Goal: Transaction & Acquisition: Purchase product/service

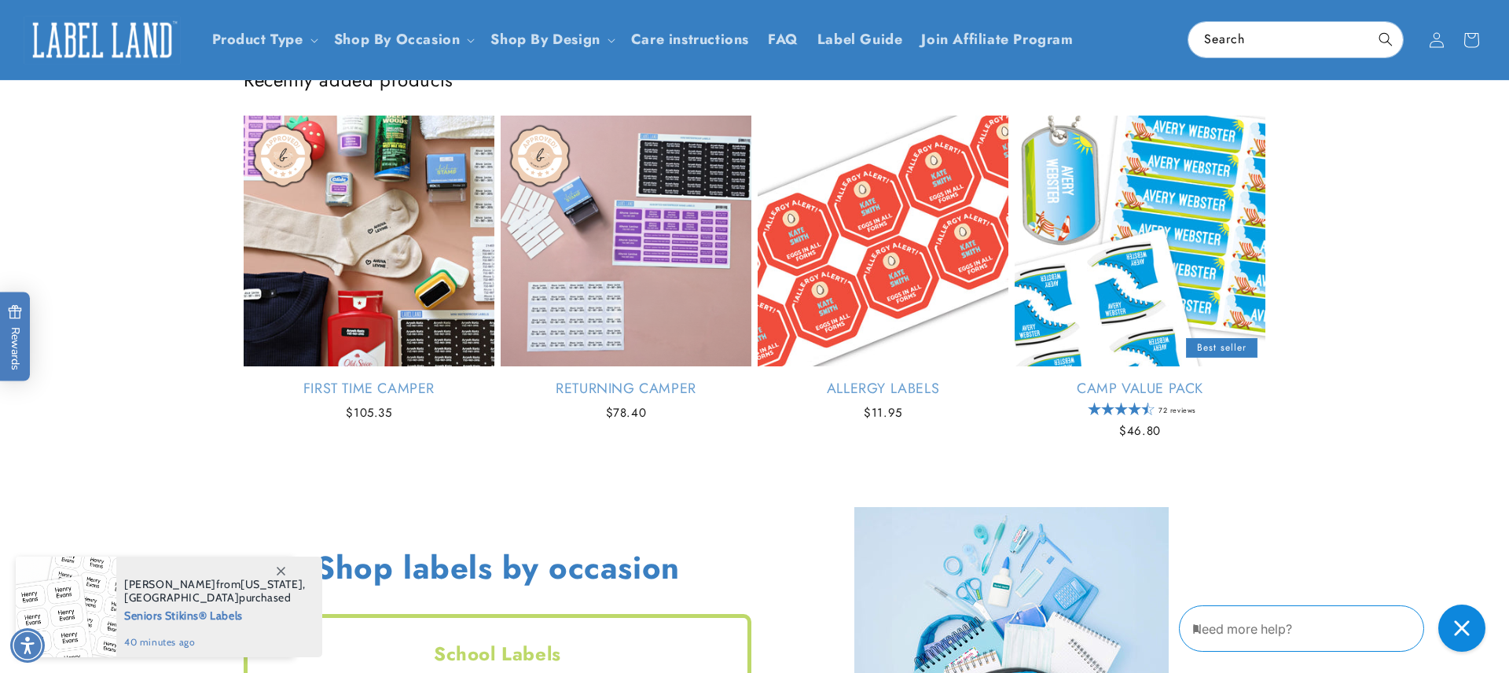
scroll to position [997, 0]
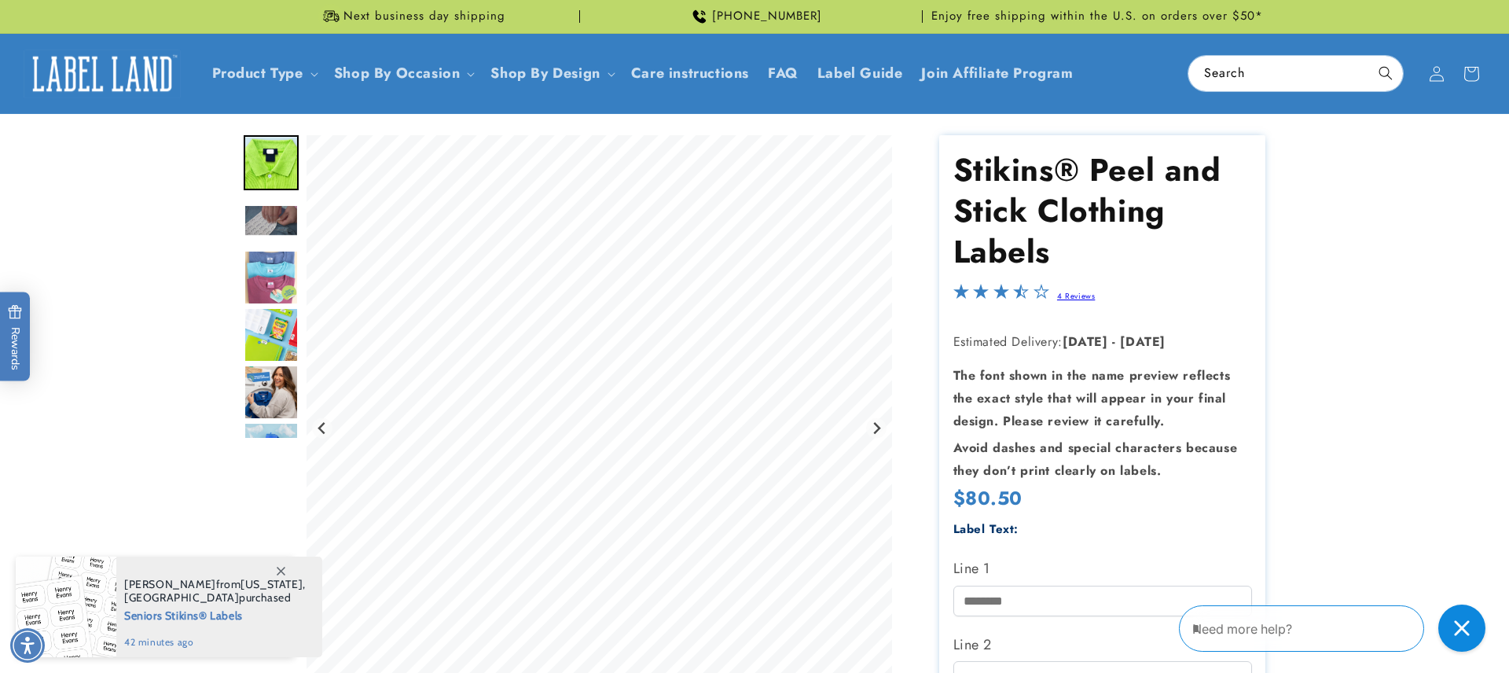
click at [184, 617] on span "Seniors Stikins® Labels" at bounding box center [215, 615] width 182 height 20
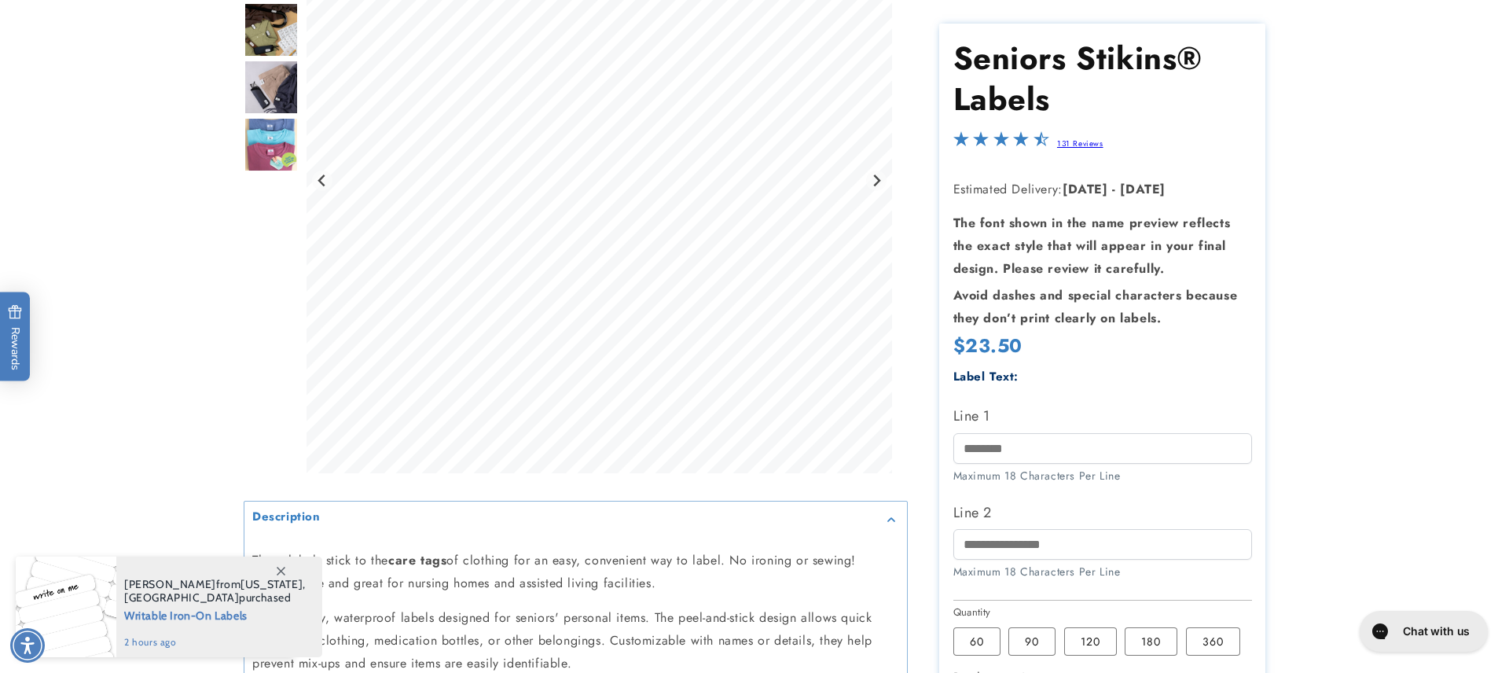
scroll to position [319, 0]
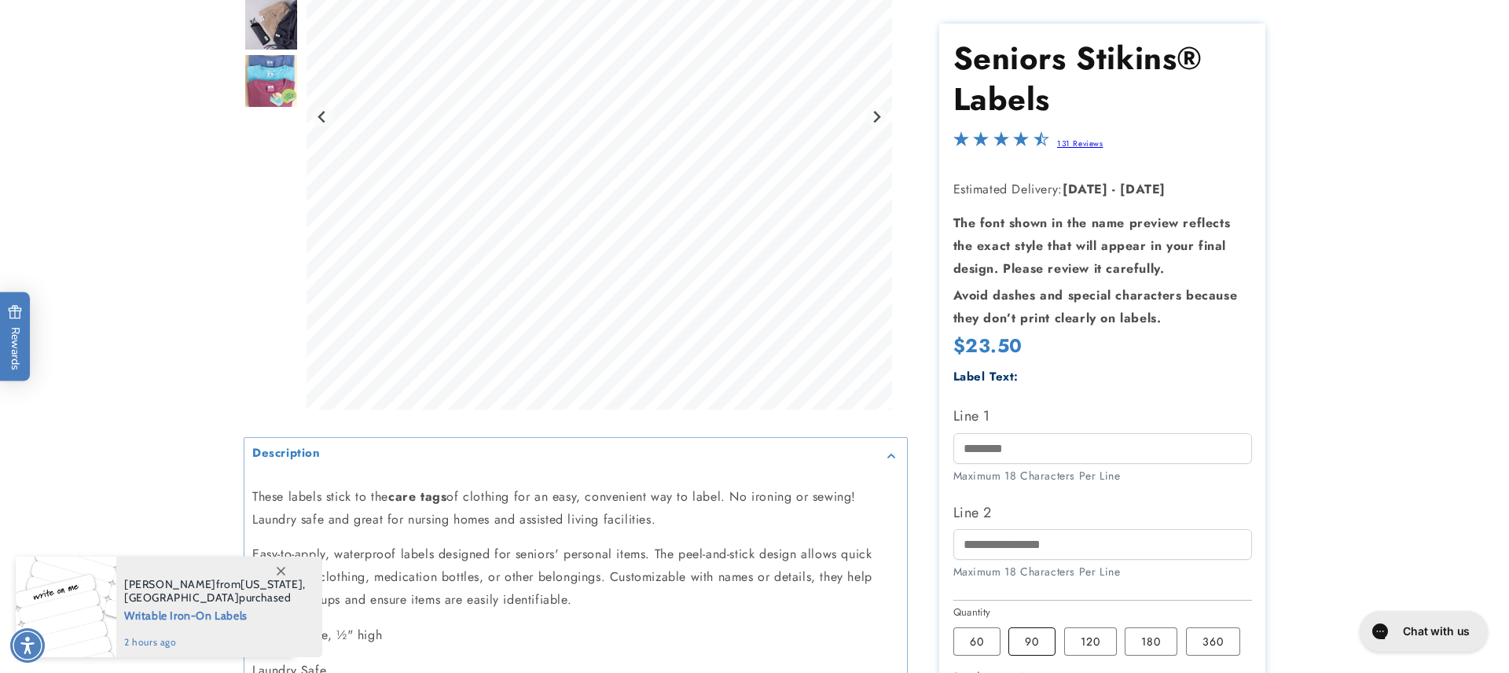
click at [1022, 653] on label "90 Variant sold out or unavailable" at bounding box center [1032, 641] width 47 height 28
click at [1101, 653] on label "120 Variant sold out or unavailable" at bounding box center [1090, 641] width 53 height 28
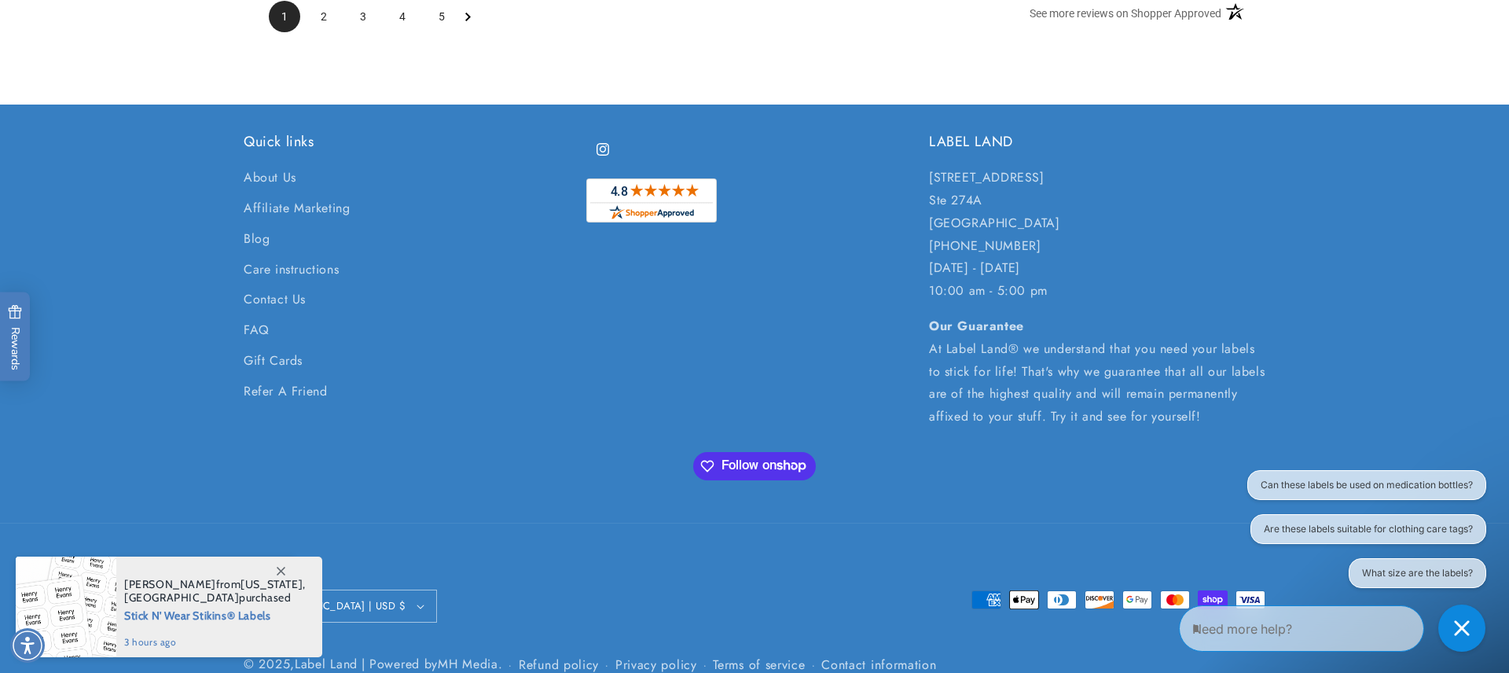
scroll to position [2945, 0]
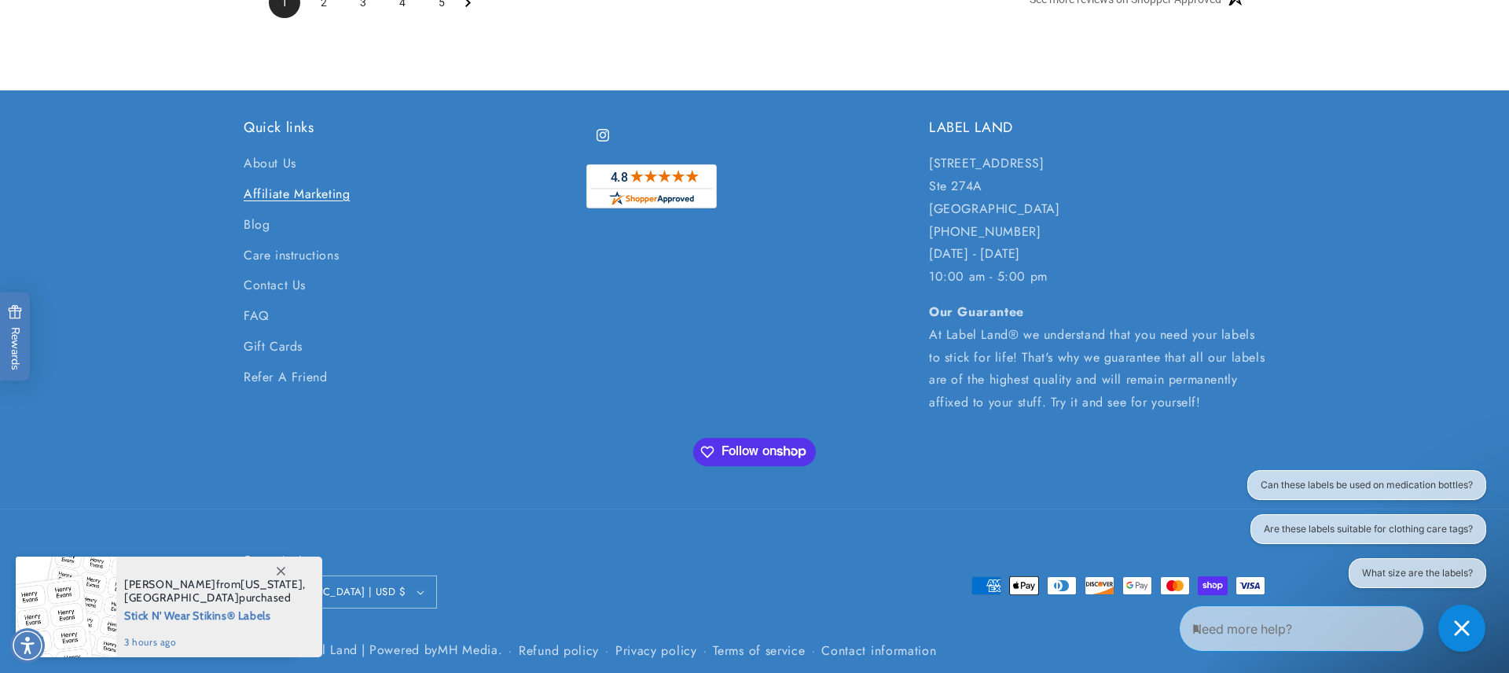
click at [289, 179] on link "Affiliate Marketing" at bounding box center [297, 194] width 106 height 31
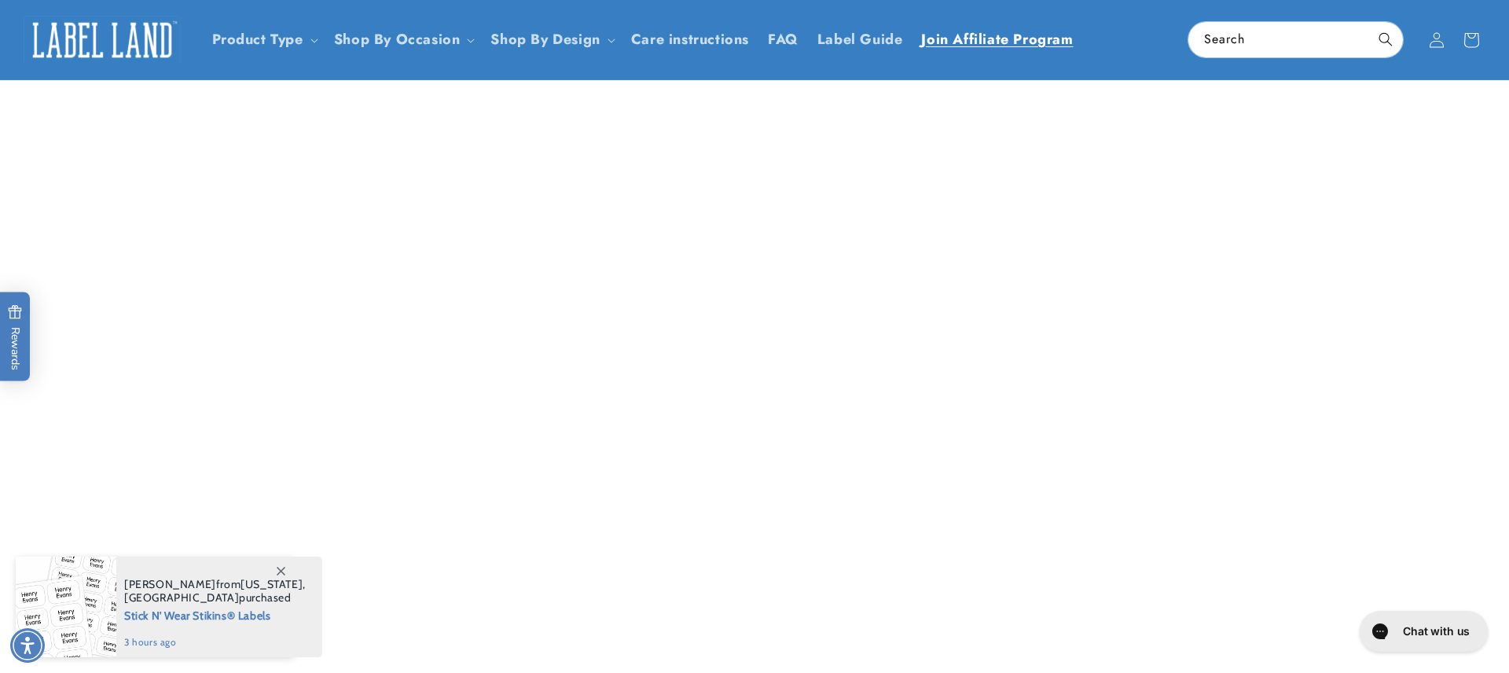
scroll to position [952, 0]
